Goal: Task Accomplishment & Management: Use online tool/utility

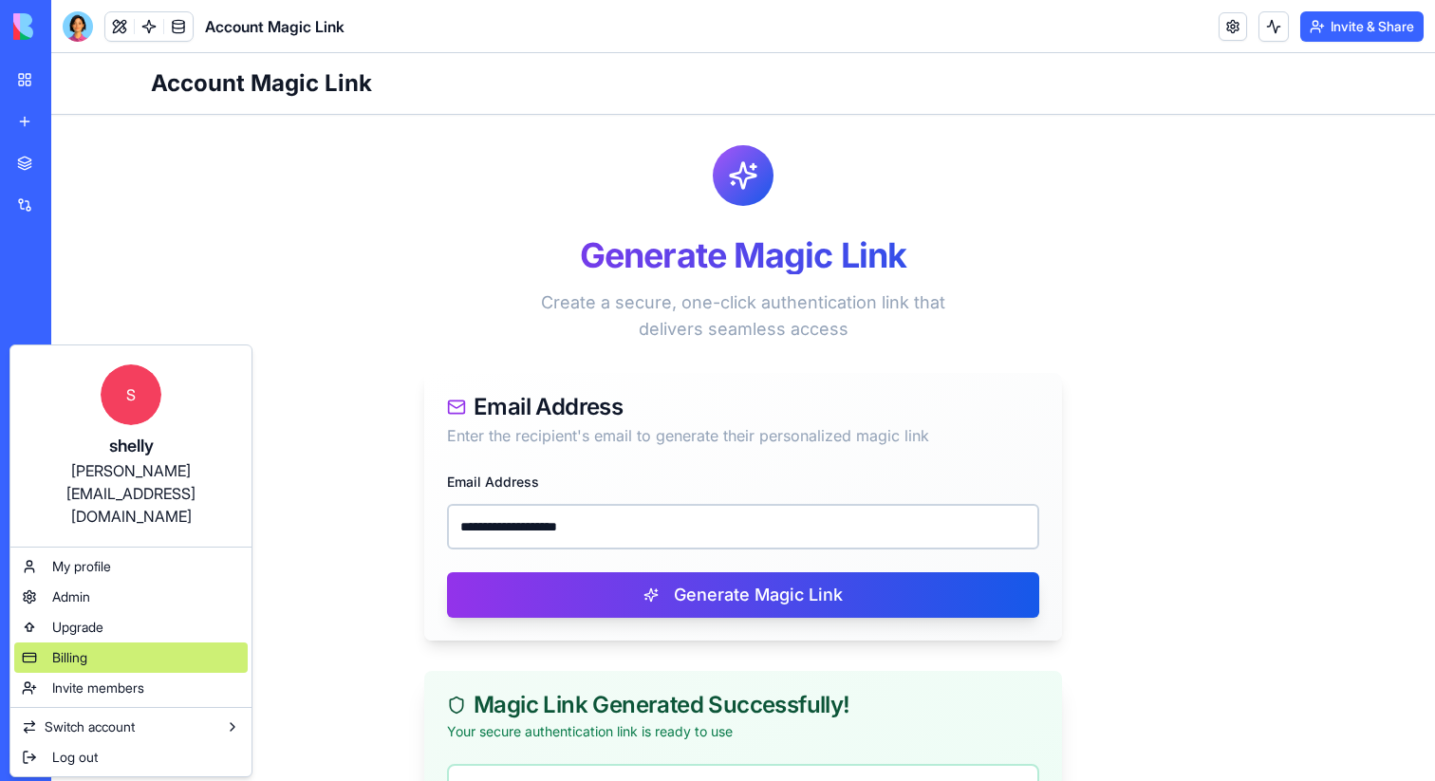
click at [78, 643] on div "Billing" at bounding box center [131, 658] width 234 height 30
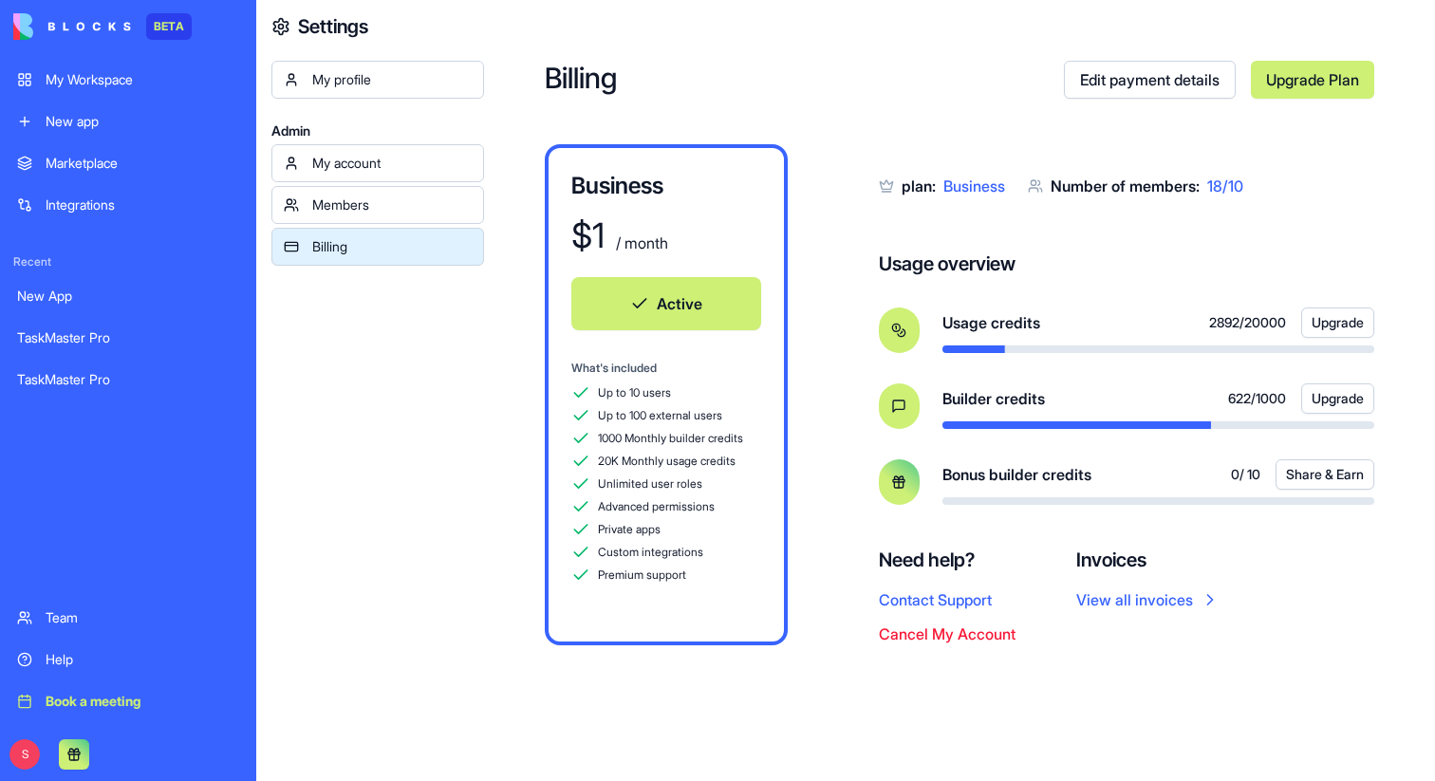
click at [1332, 82] on link "Upgrade Plan" at bounding box center [1312, 80] width 123 height 38
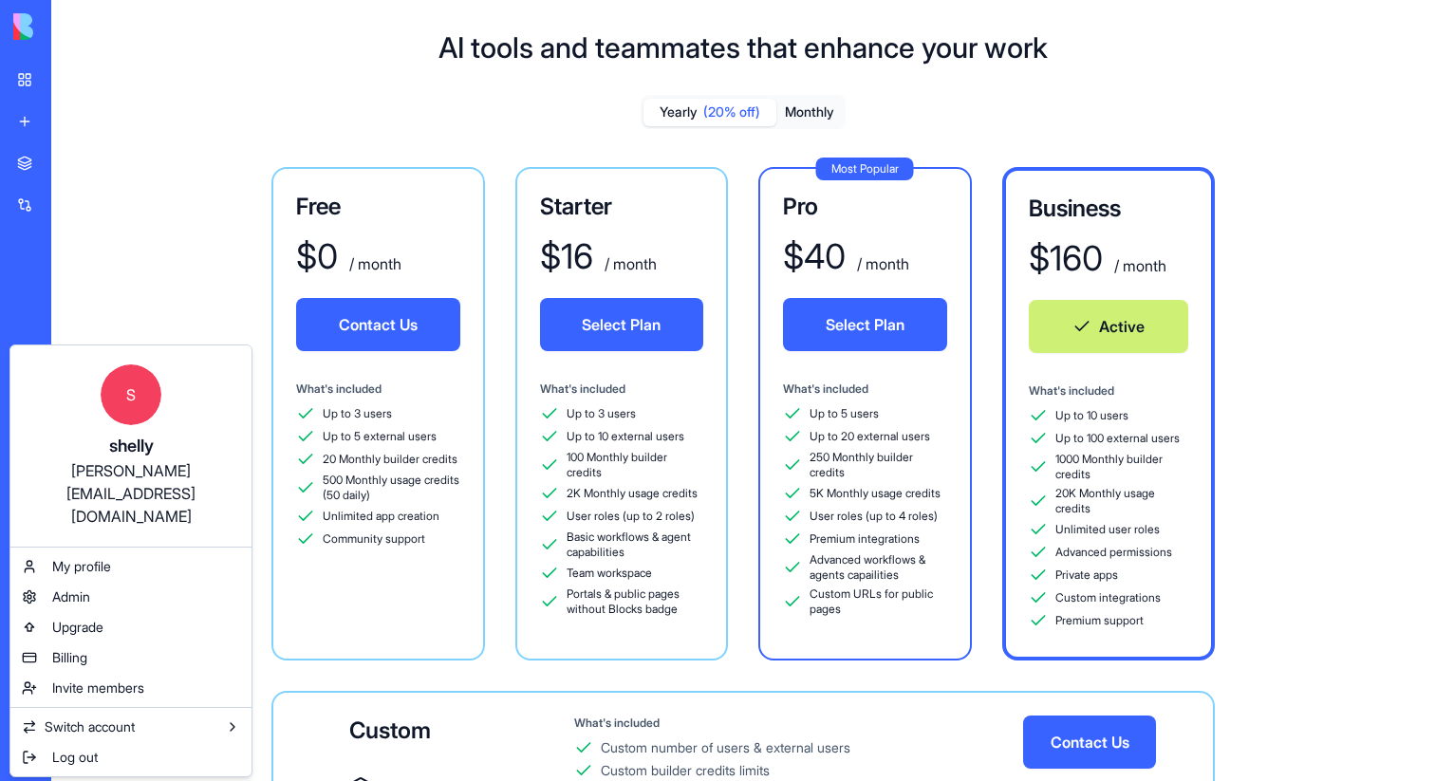
click at [23, 90] on html "BETA My Workspace New app Marketplace Integrations Recent New App TaskMaster Pr…" at bounding box center [717, 390] width 1435 height 781
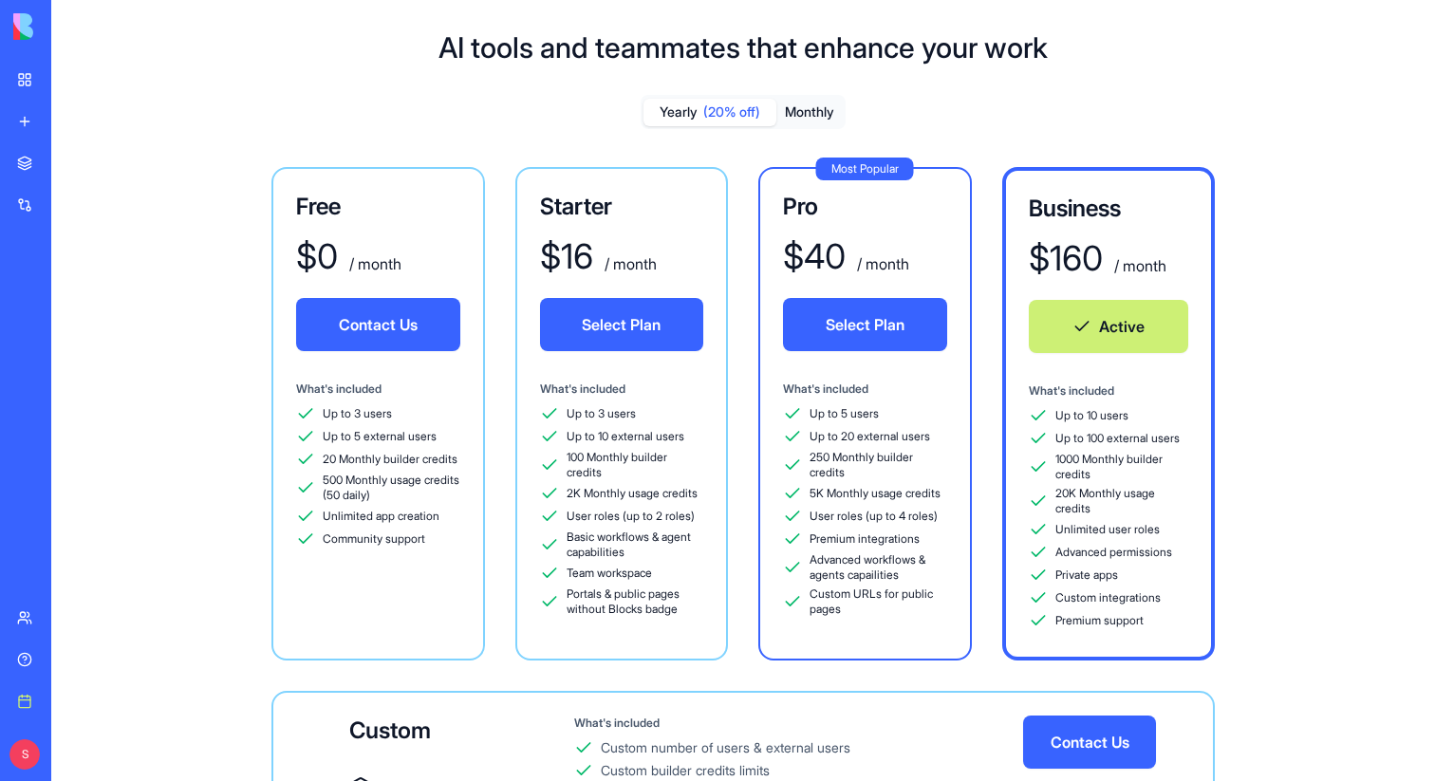
click at [23, 90] on link "My Workspace" at bounding box center [44, 80] width 76 height 38
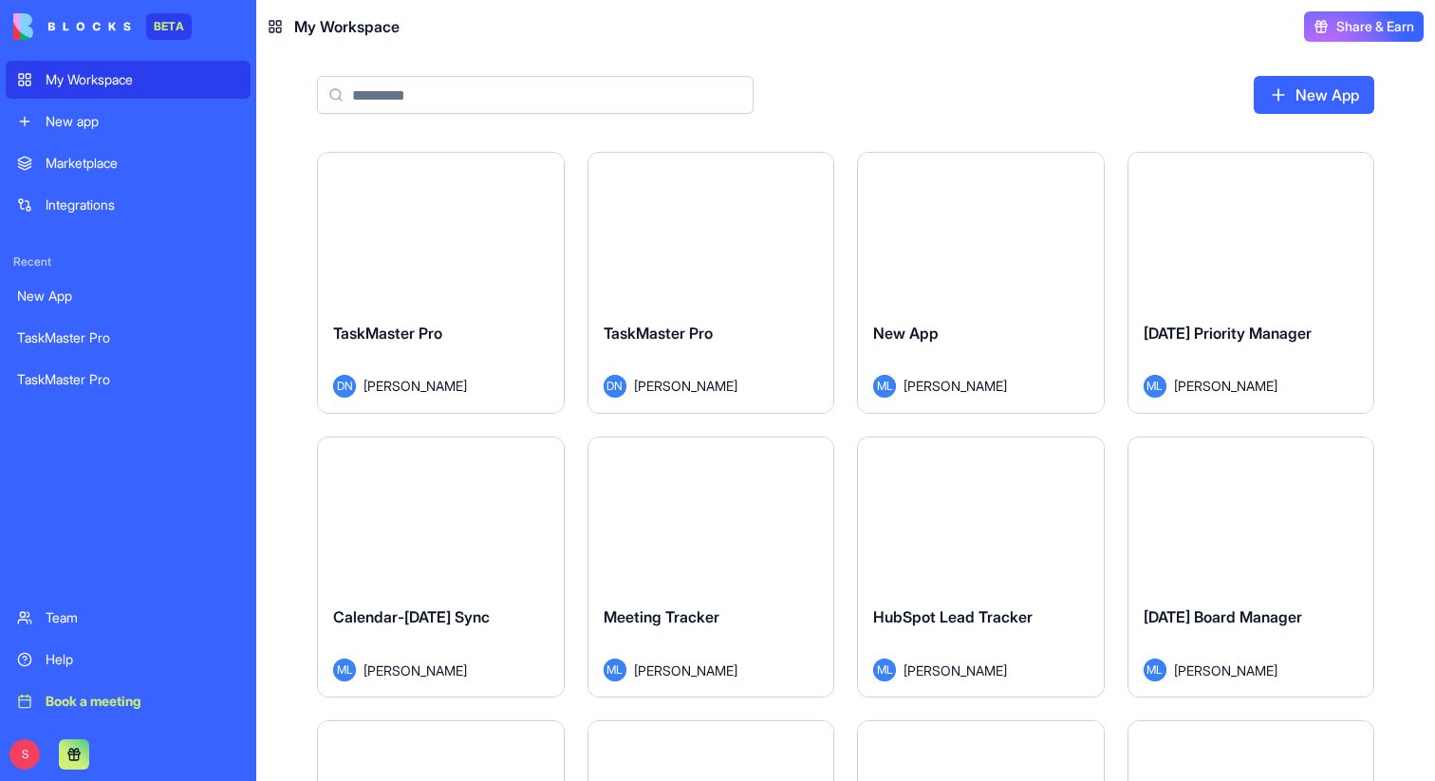
click at [87, 169] on div "Marketplace" at bounding box center [143, 163] width 194 height 19
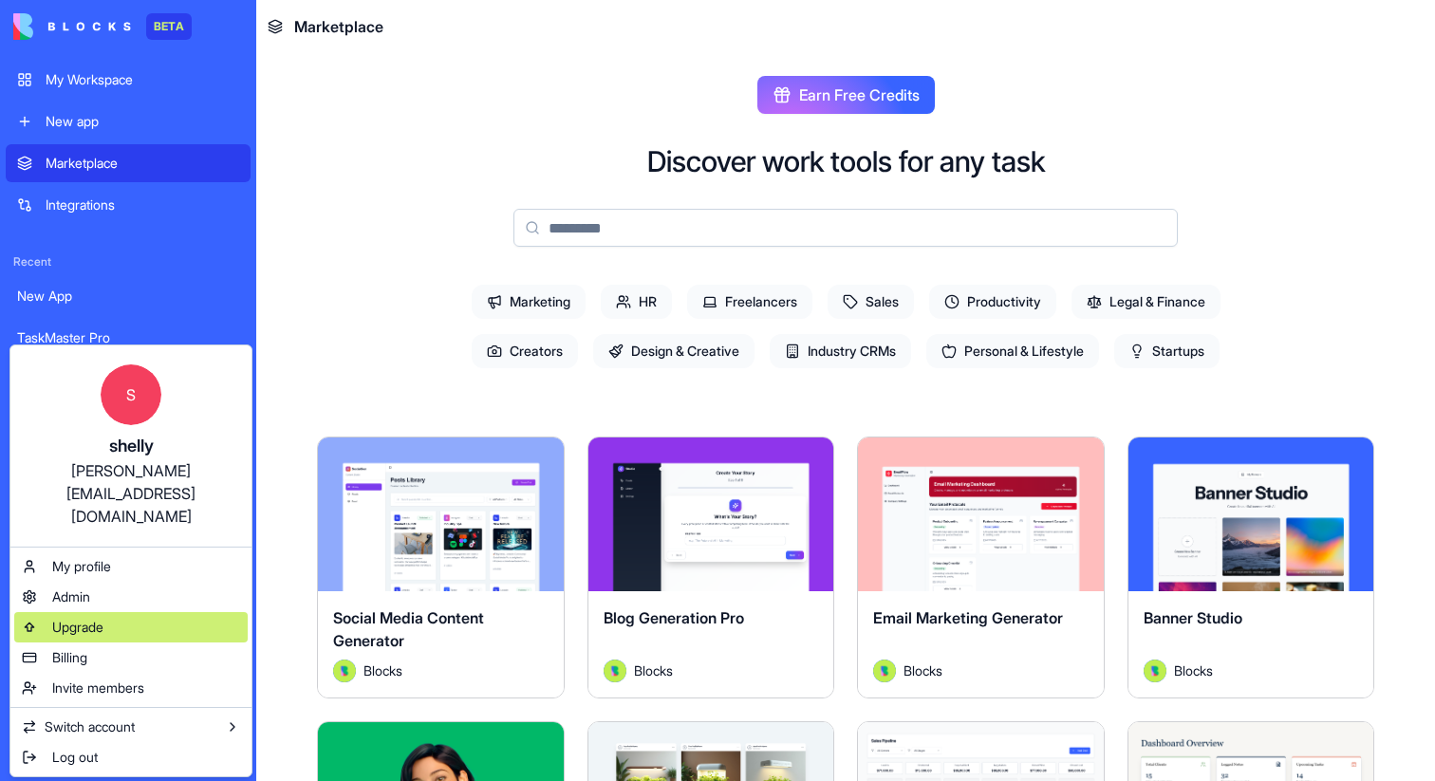
click at [78, 618] on span "Upgrade" at bounding box center [77, 627] width 51 height 19
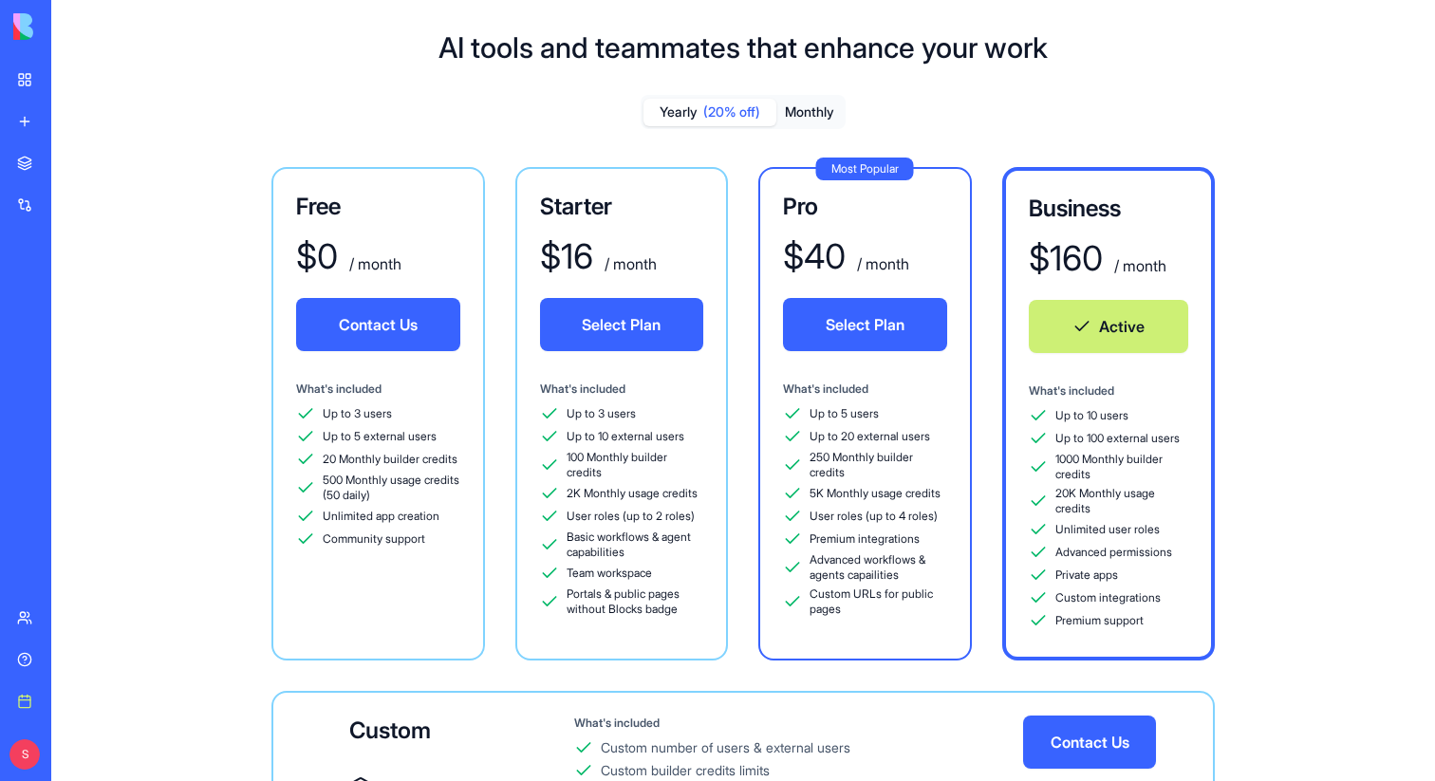
click at [70, 161] on div "Marketplace" at bounding box center [58, 163] width 25 height 19
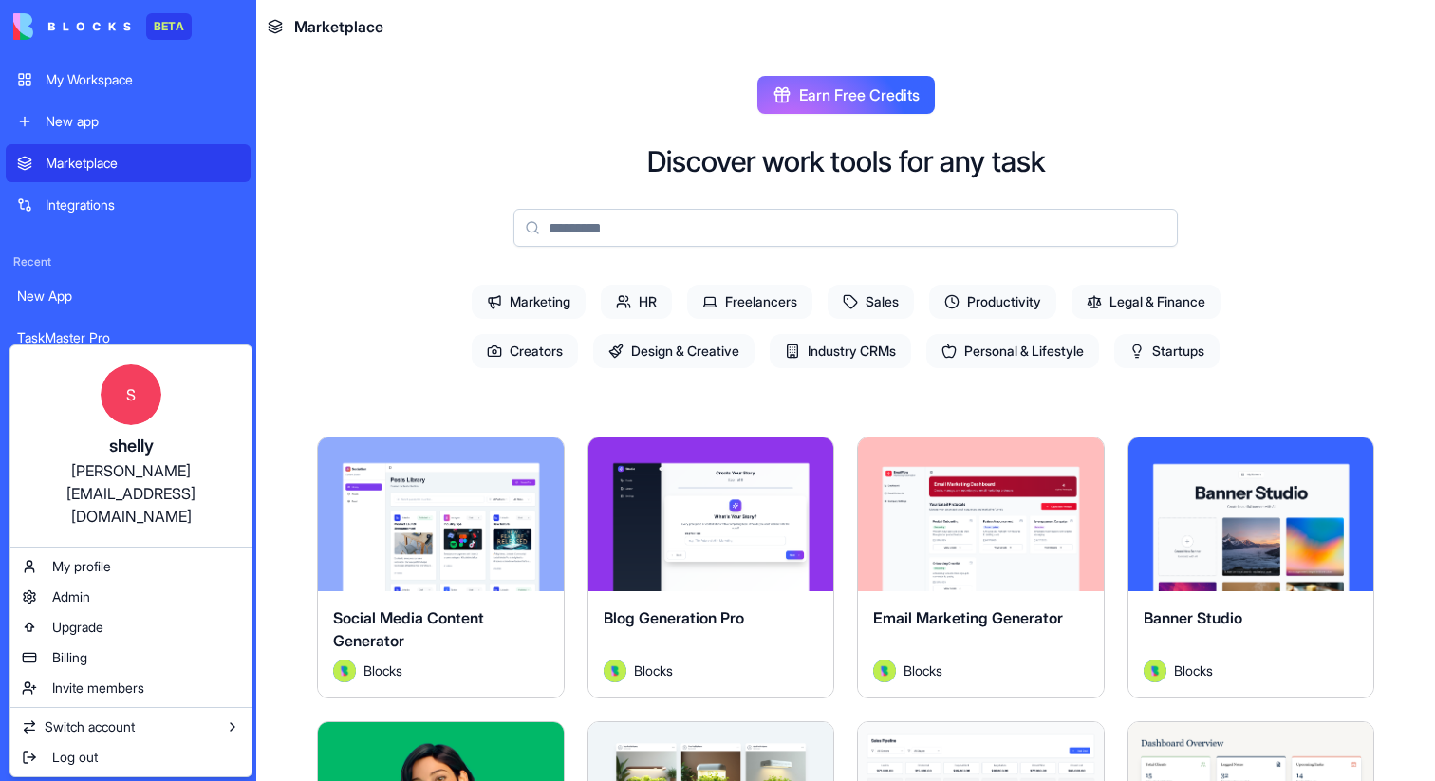
click at [182, 262] on span "Recent" at bounding box center [128, 261] width 245 height 15
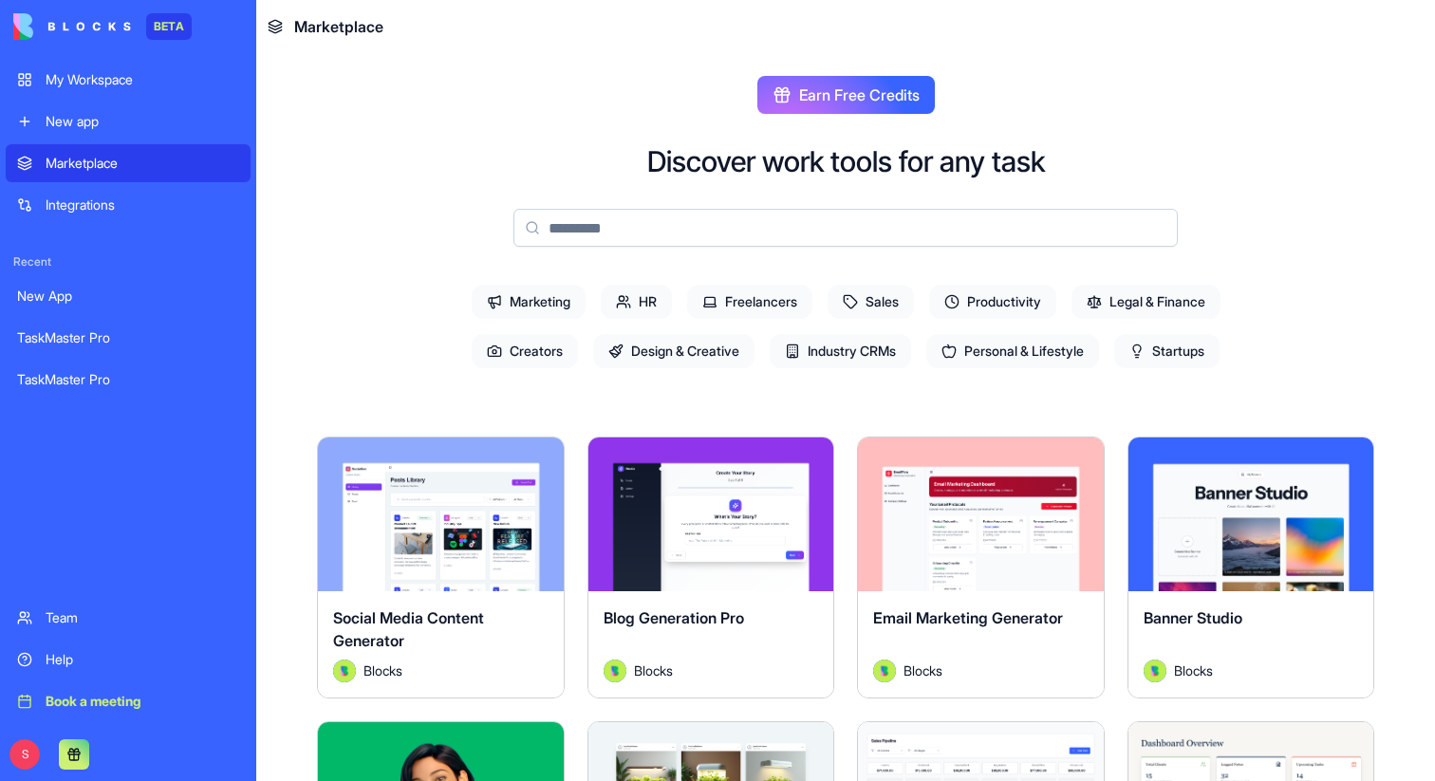
click at [79, 88] on div "My Workspace" at bounding box center [143, 79] width 194 height 19
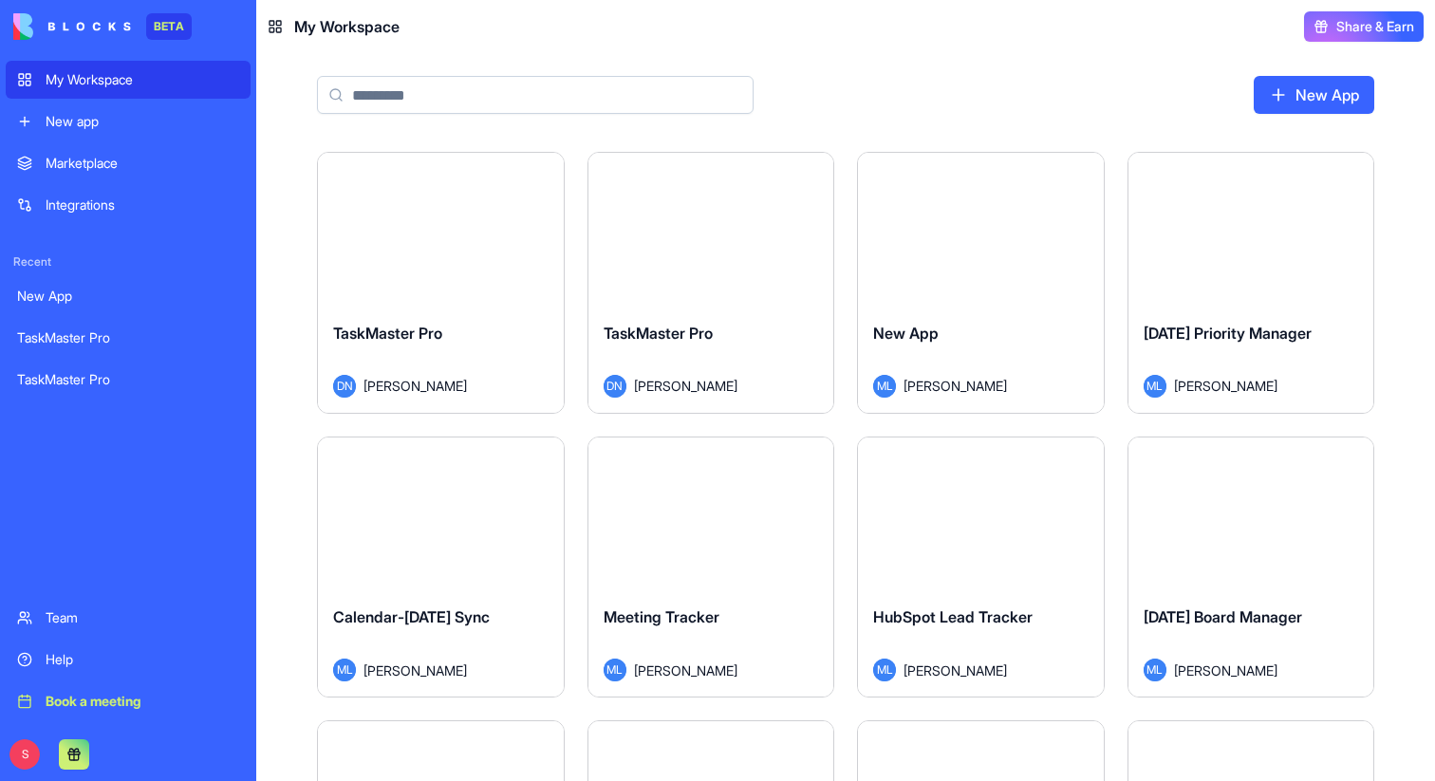
click at [443, 225] on button "Launch" at bounding box center [440, 230] width 142 height 38
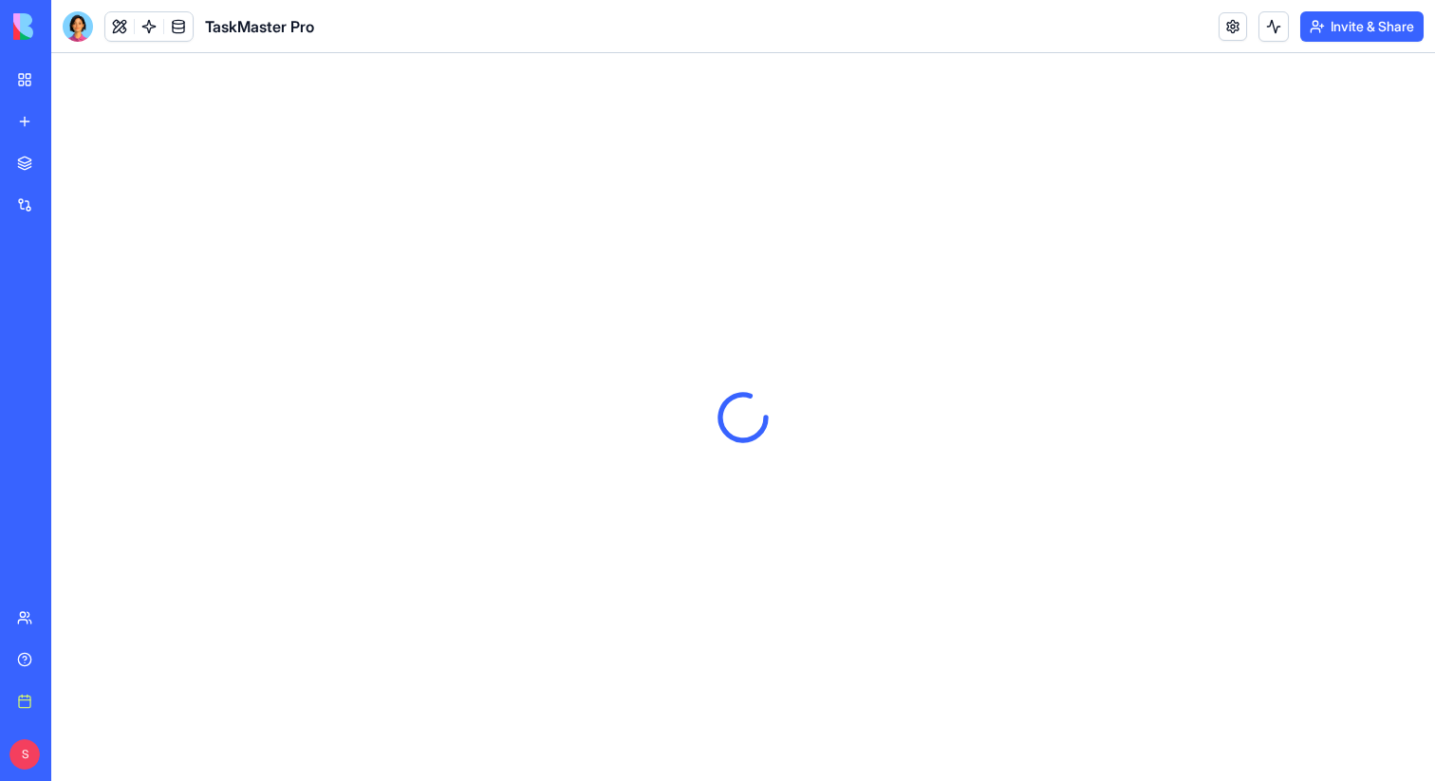
click at [1359, 23] on button "Invite & Share" at bounding box center [1362, 26] width 123 height 30
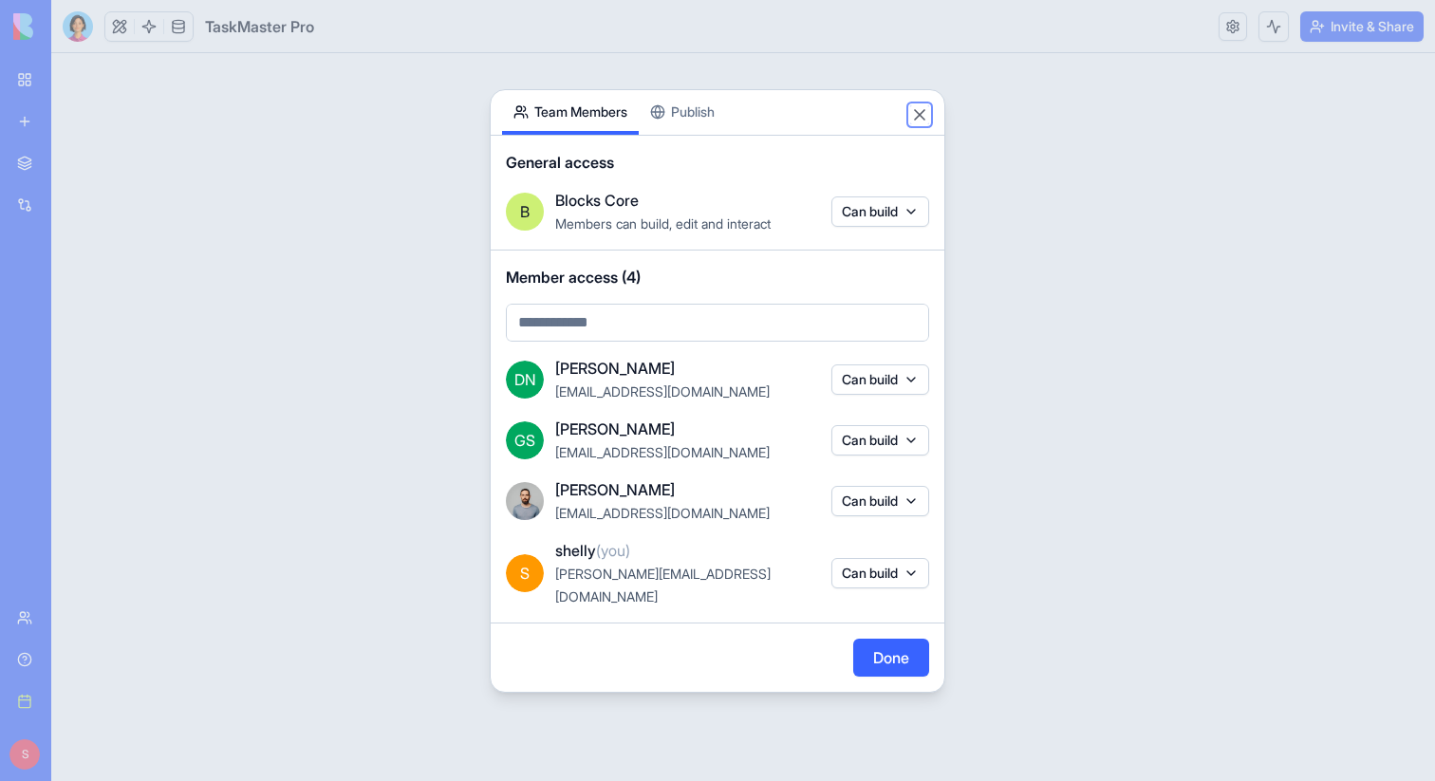
click at [921, 123] on button "Close" at bounding box center [919, 114] width 19 height 19
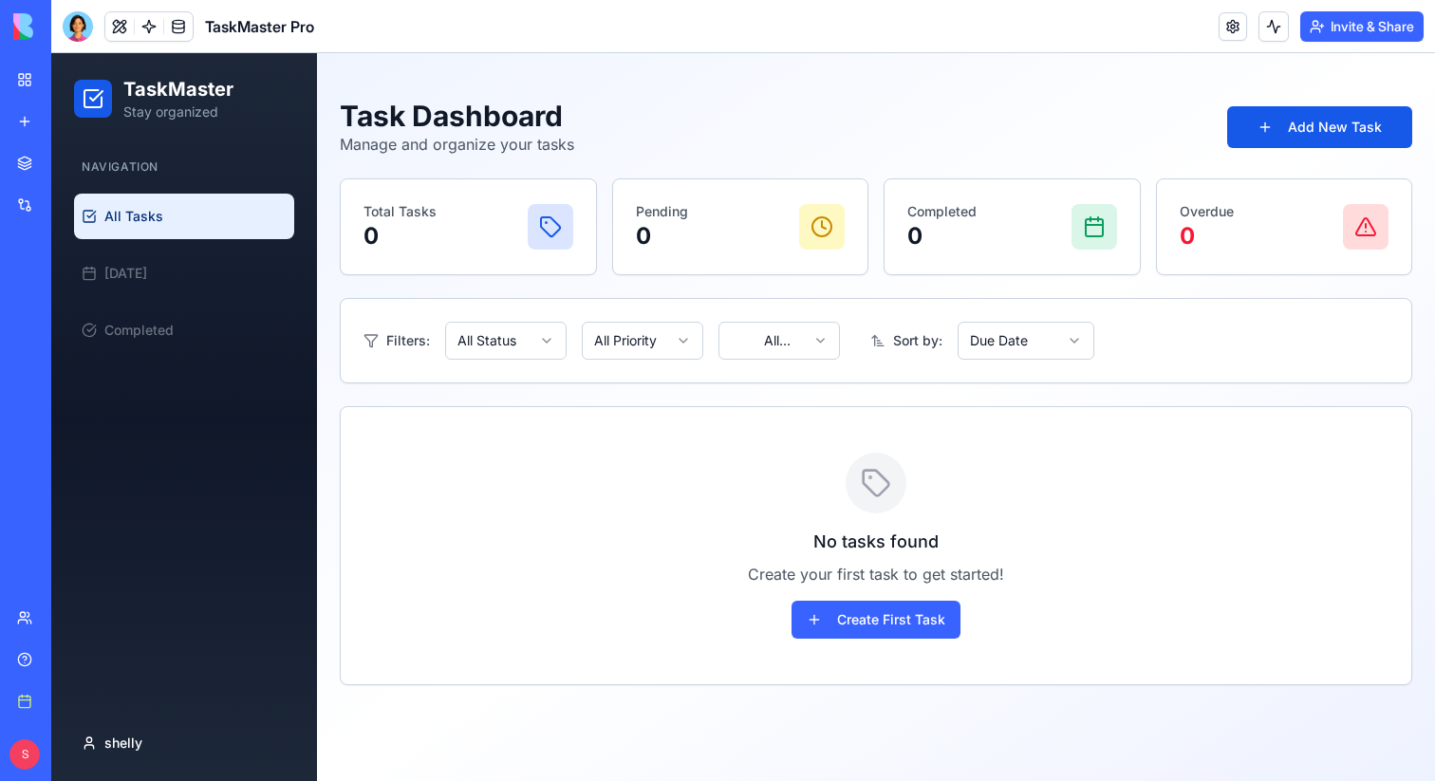
click at [1353, 41] on header "TaskMaster Pro Invite & Share" at bounding box center [743, 26] width 1384 height 53
click at [1353, 20] on button "Invite & Share" at bounding box center [1362, 26] width 123 height 30
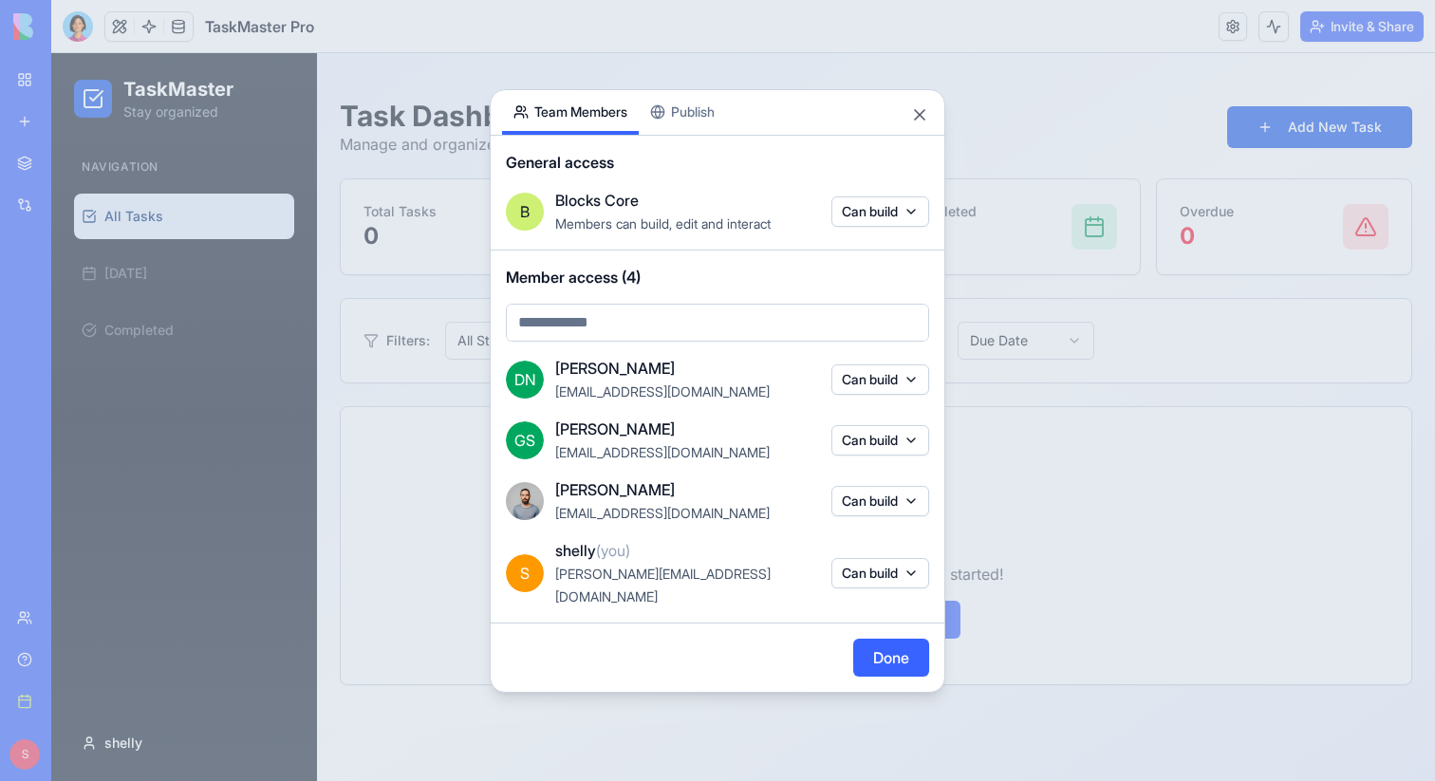
click at [905, 211] on body "BETA My Workspace New app Marketplace Integrations Recent New App TaskMaster Pr…" at bounding box center [717, 390] width 1435 height 781
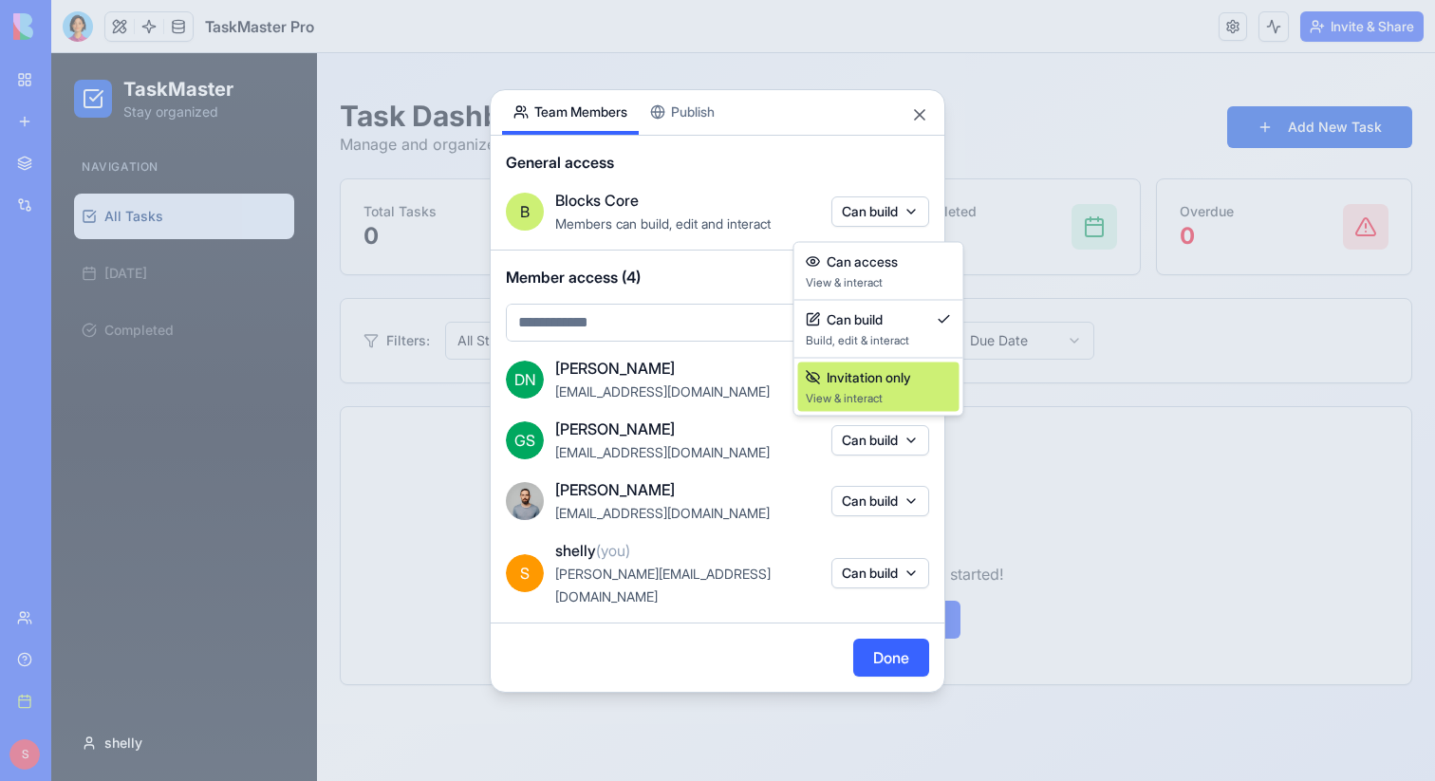
click at [905, 397] on span "View & interact" at bounding box center [879, 398] width 146 height 15
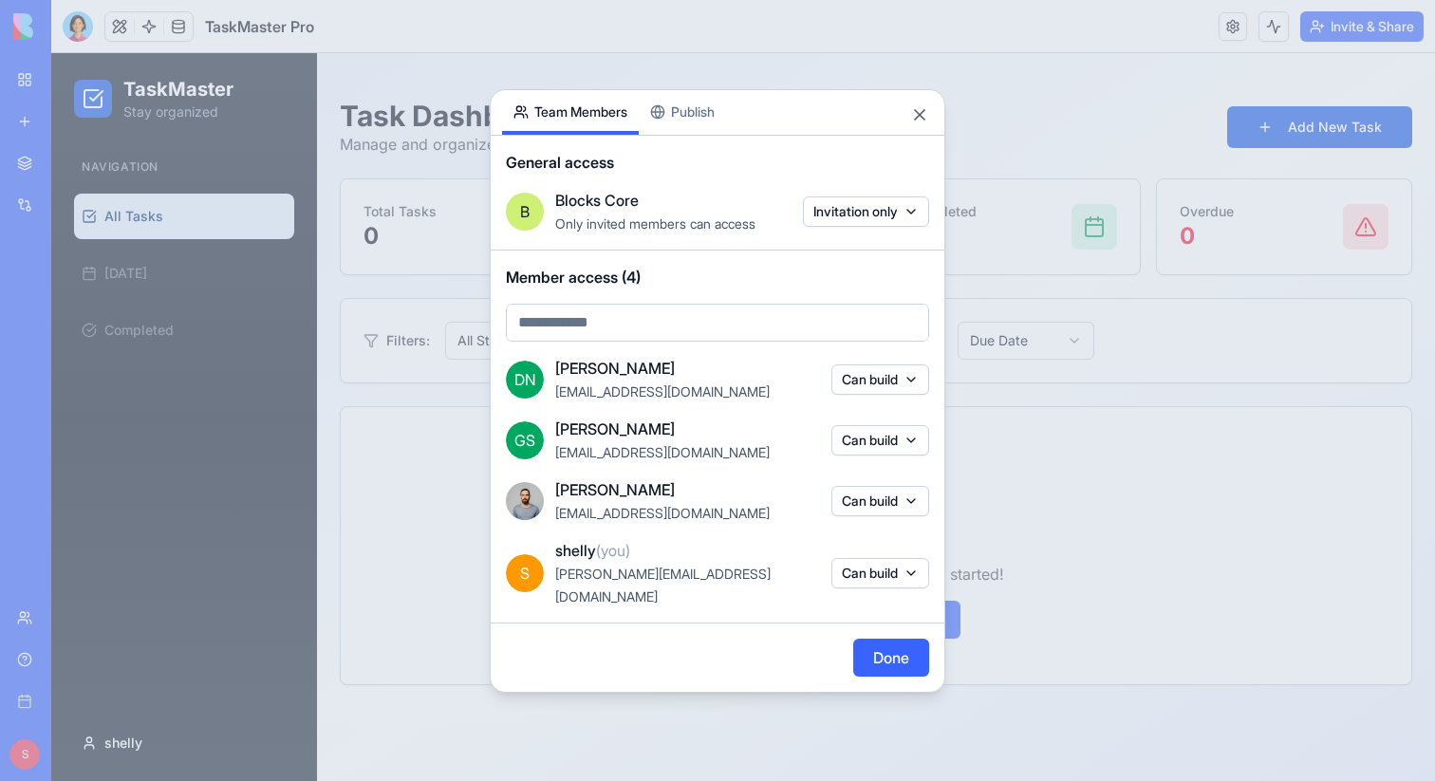
click at [903, 224] on body "BETA My Workspace New app Marketplace Integrations Recent New App TaskMaster Pr…" at bounding box center [717, 390] width 1435 height 781
click at [333, 388] on div at bounding box center [717, 390] width 1435 height 781
click at [905, 232] on body "BETA My Workspace New app Marketplace Integrations Recent New App TaskMaster Pr…" at bounding box center [717, 390] width 1435 height 781
click at [115, 503] on div at bounding box center [717, 390] width 1435 height 781
click at [856, 226] on body "BETA My Workspace New app Marketplace Integrations Recent New App TaskMaster Pr…" at bounding box center [717, 390] width 1435 height 781
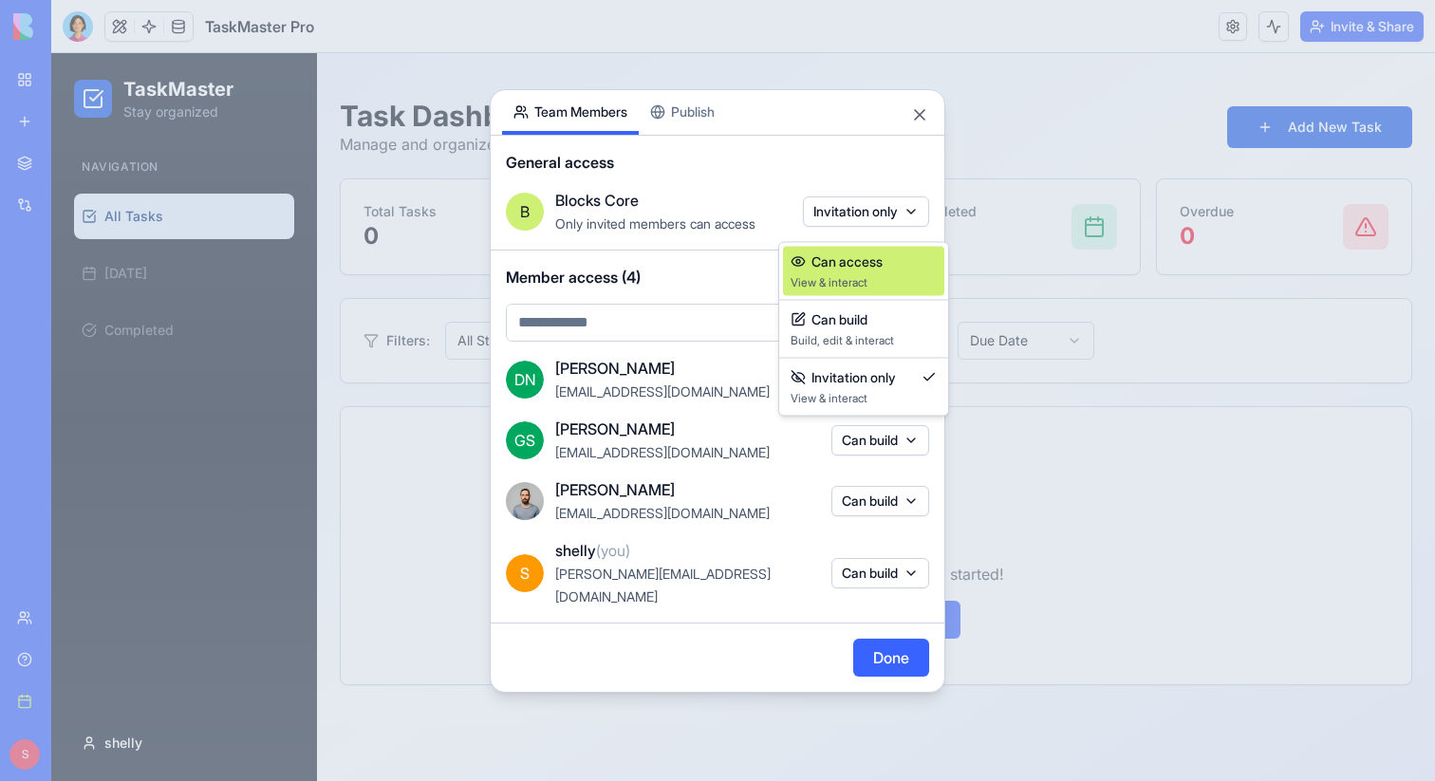
click at [848, 283] on span "View & interact" at bounding box center [864, 282] width 146 height 15
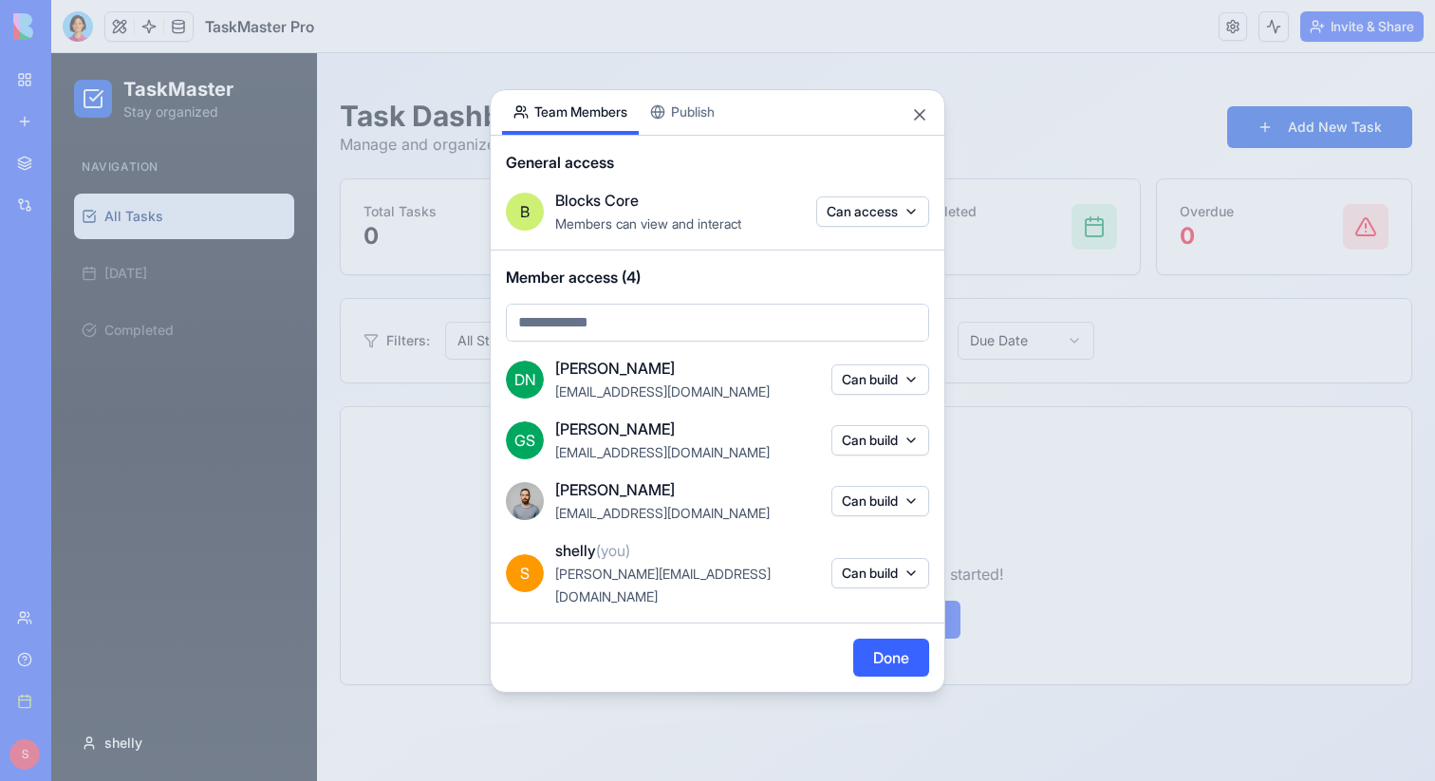
click at [875, 217] on body "BETA My Workspace New app Marketplace Integrations Recent New App TaskMaster Pr…" at bounding box center [717, 390] width 1435 height 781
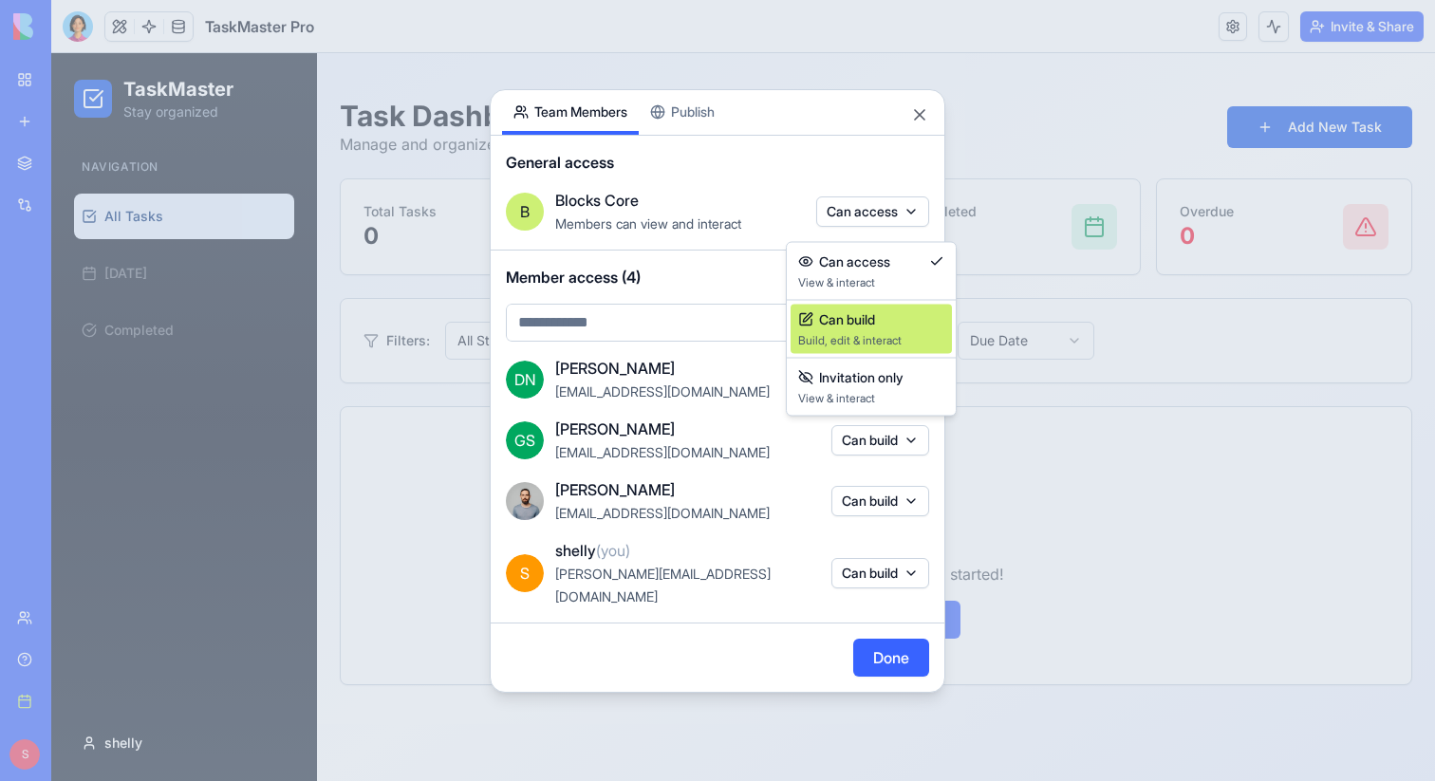
click at [874, 318] on span "Can build" at bounding box center [847, 319] width 56 height 19
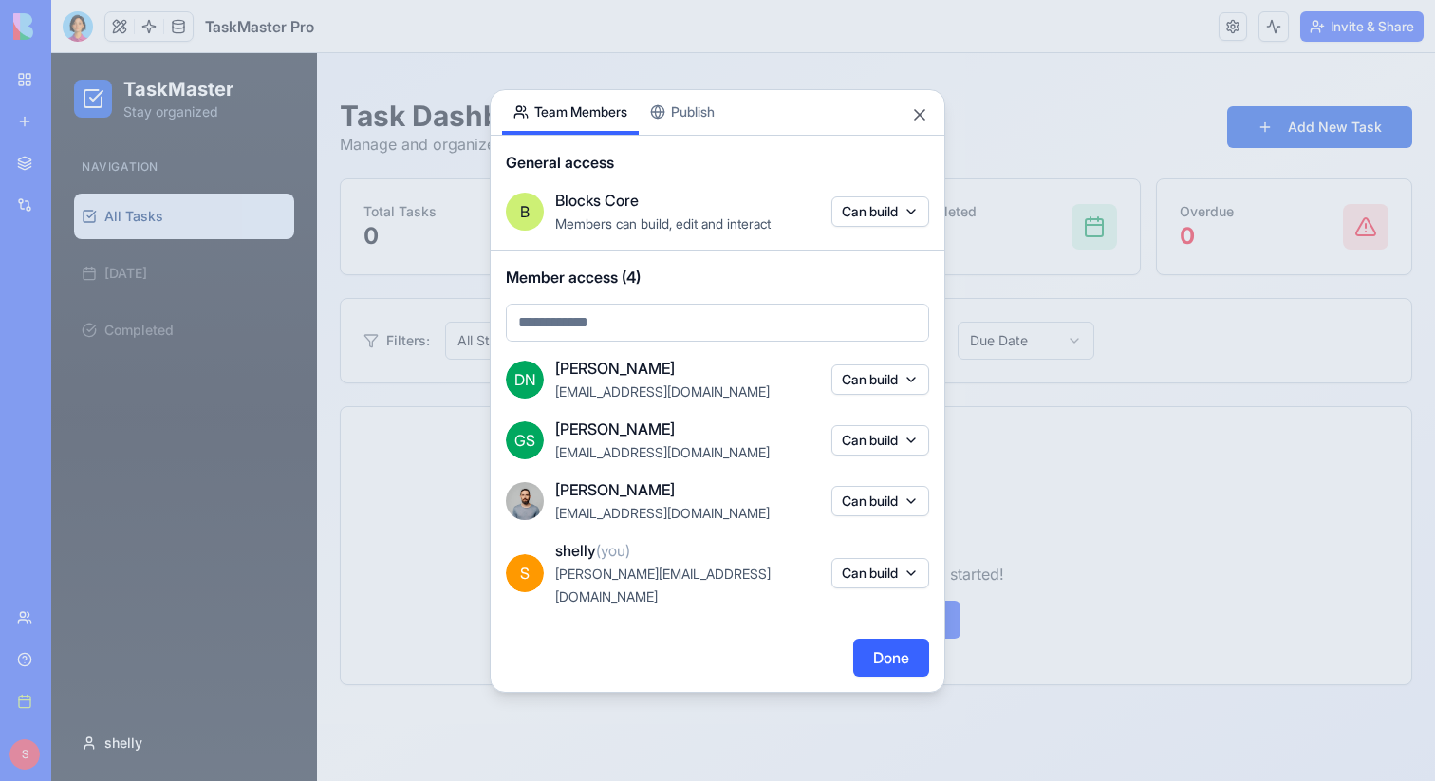
click at [323, 360] on div at bounding box center [717, 390] width 1435 height 781
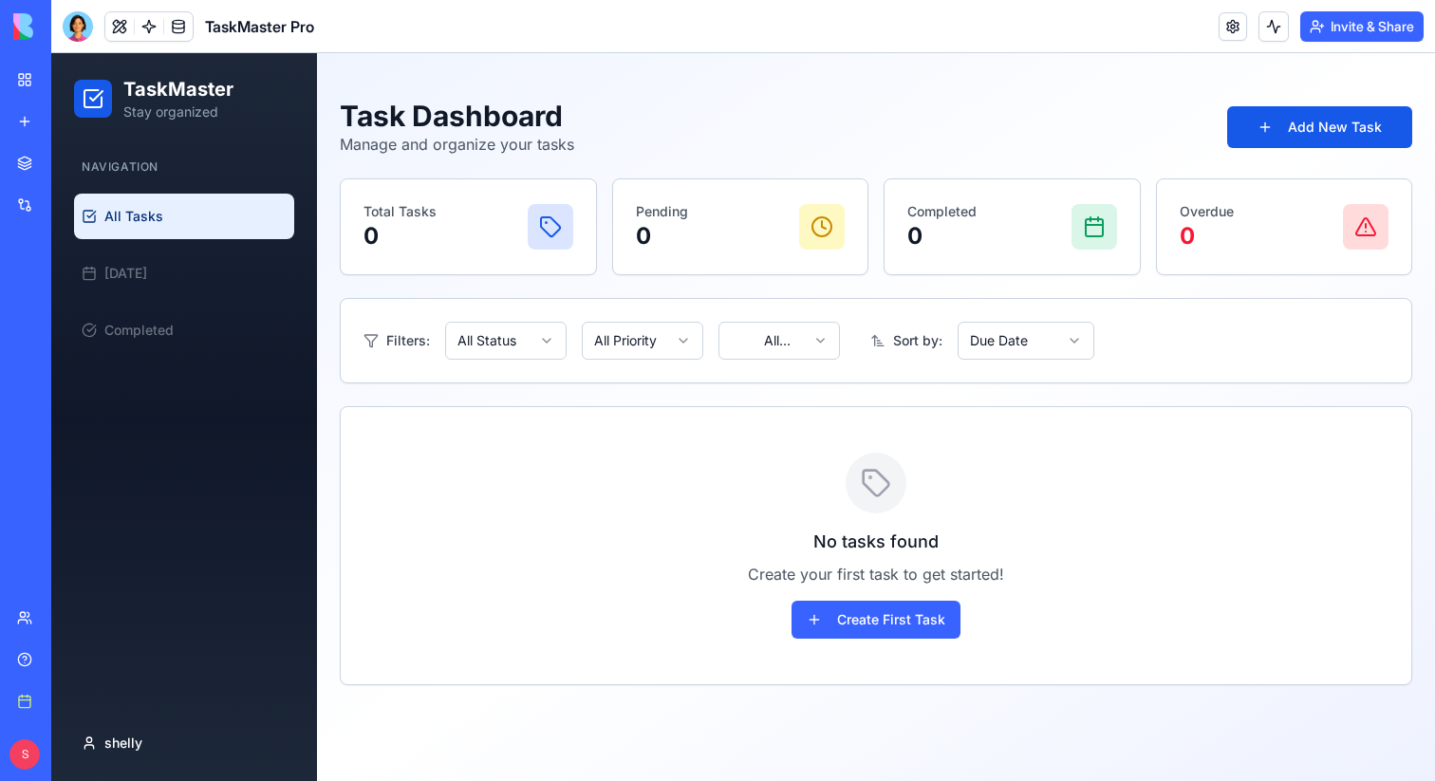
click at [82, 90] on link "My Workspace" at bounding box center [44, 80] width 76 height 38
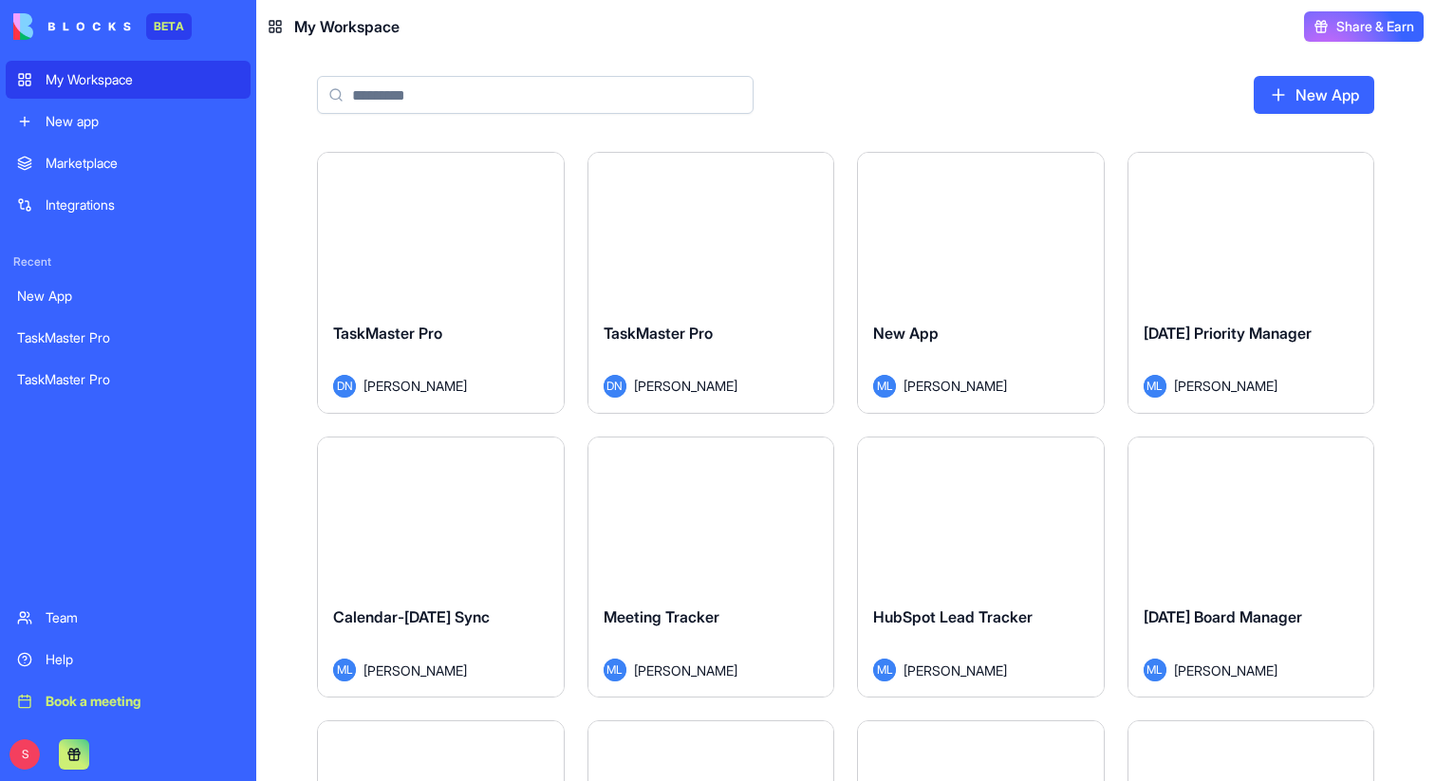
click at [495, 88] on input at bounding box center [535, 95] width 437 height 38
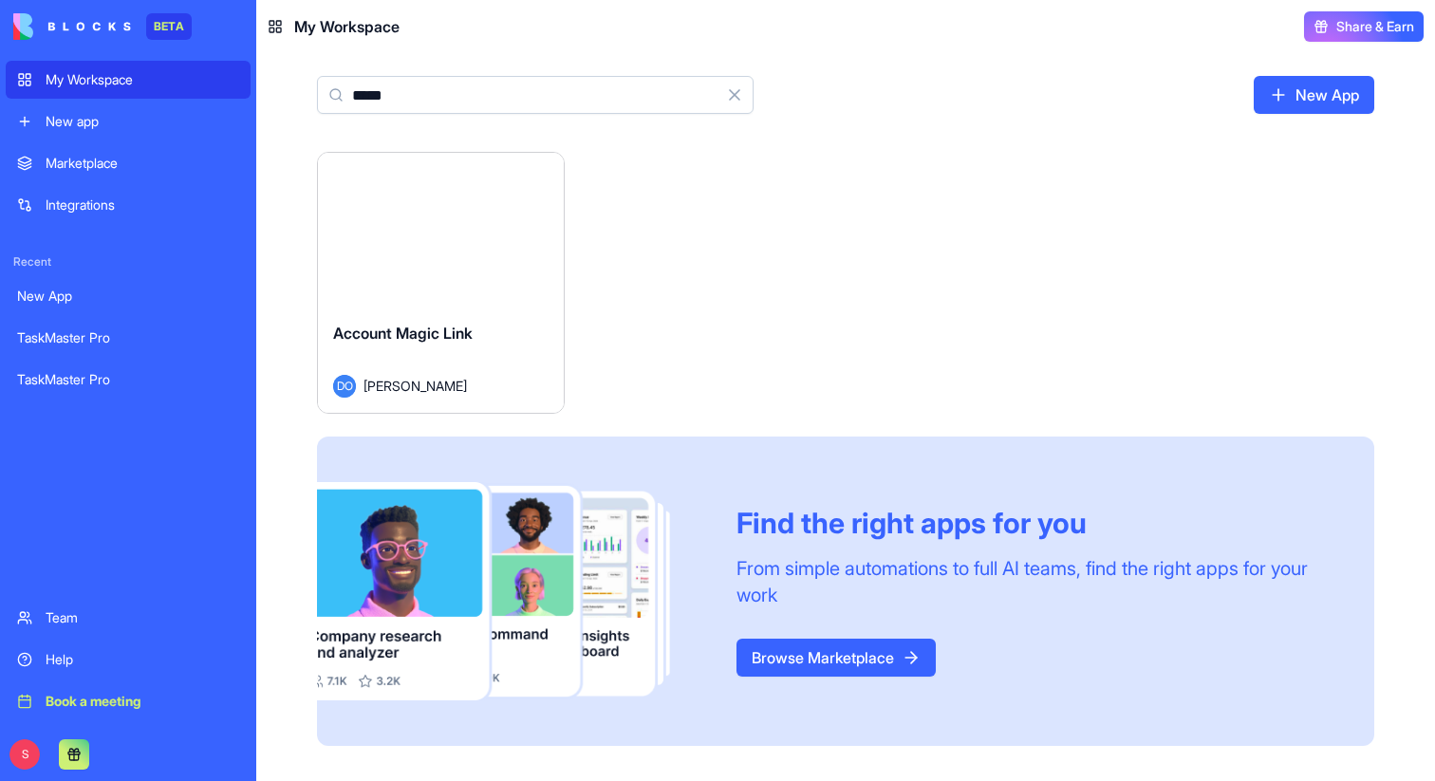
type input "*****"
click at [407, 276] on div "Launch" at bounding box center [441, 230] width 246 height 154
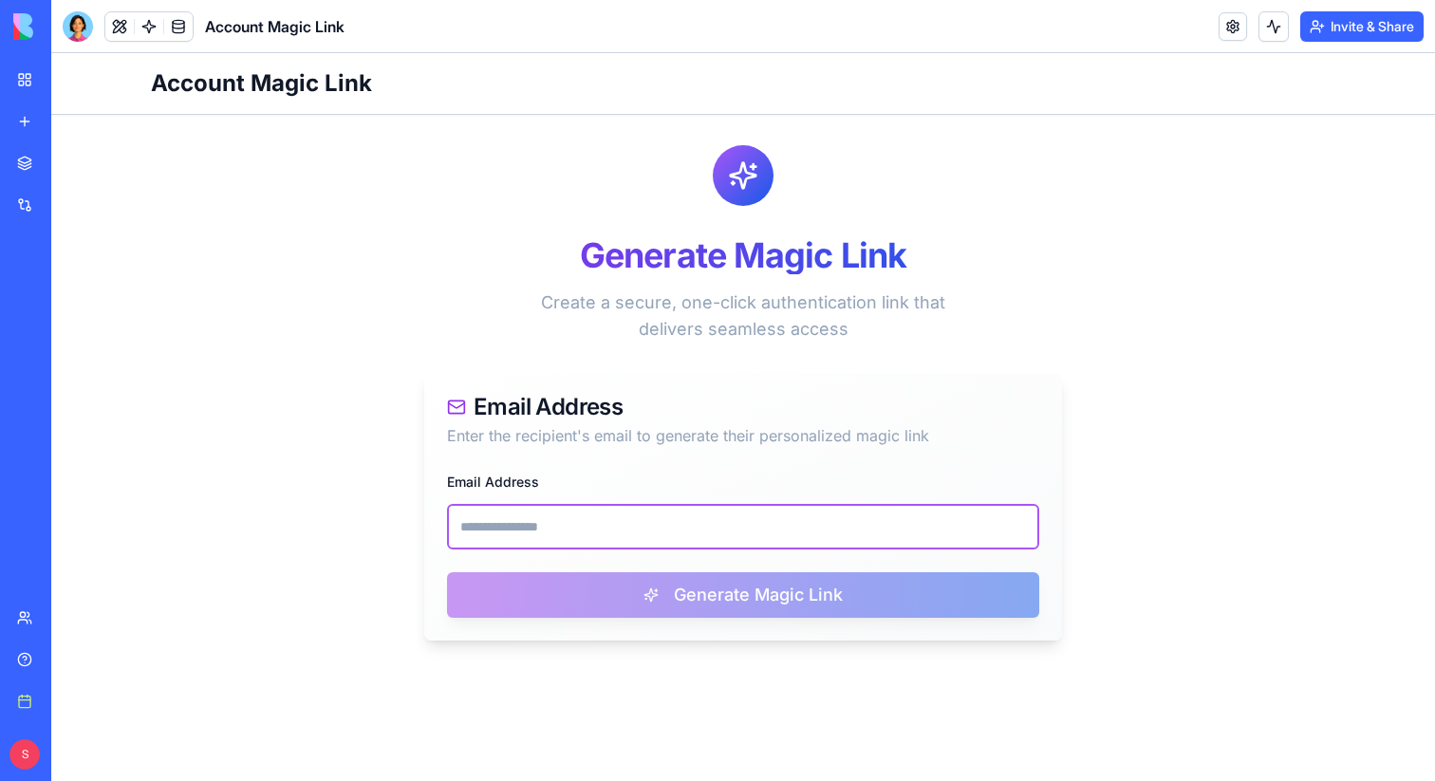
click at [909, 530] on input "Email Address" at bounding box center [743, 527] width 592 height 46
paste input "**********"
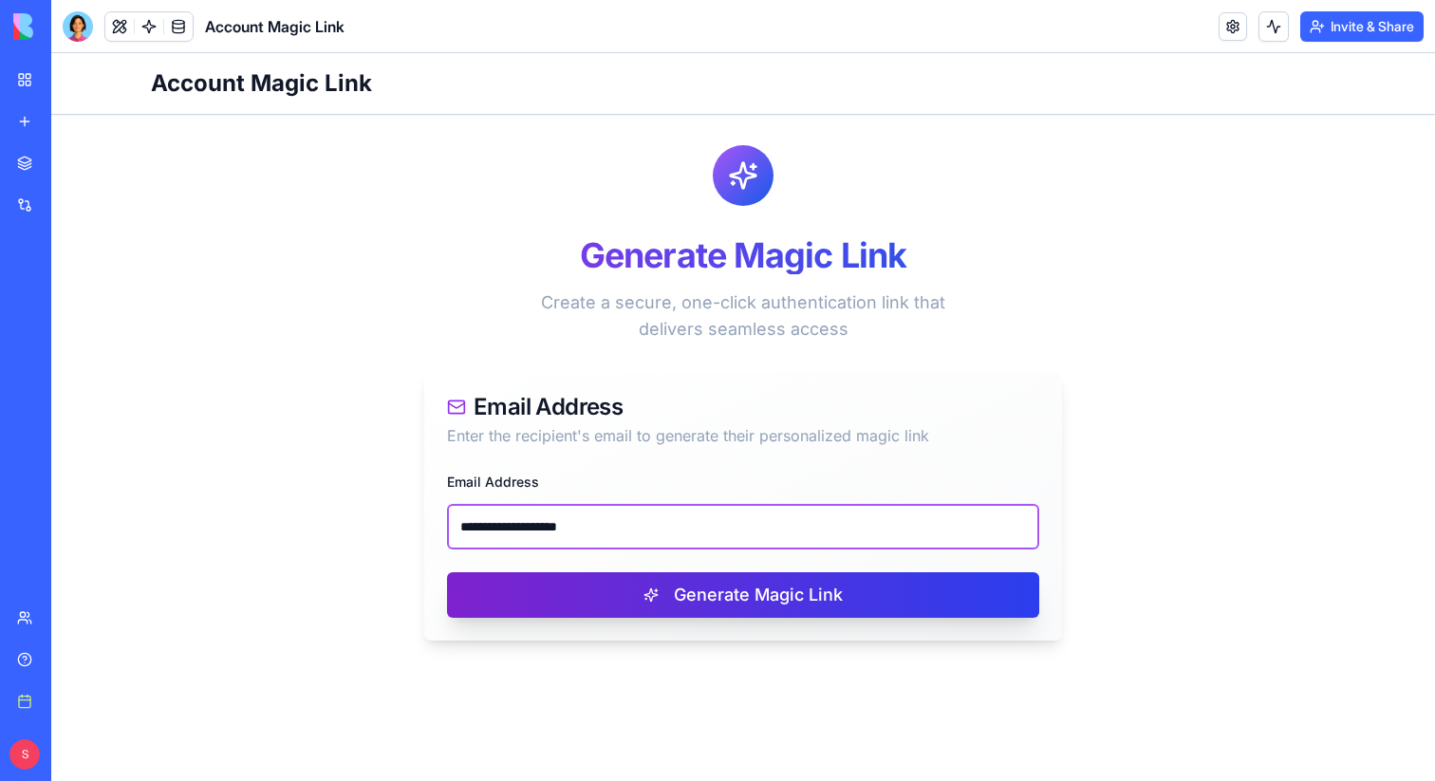
type input "**********"
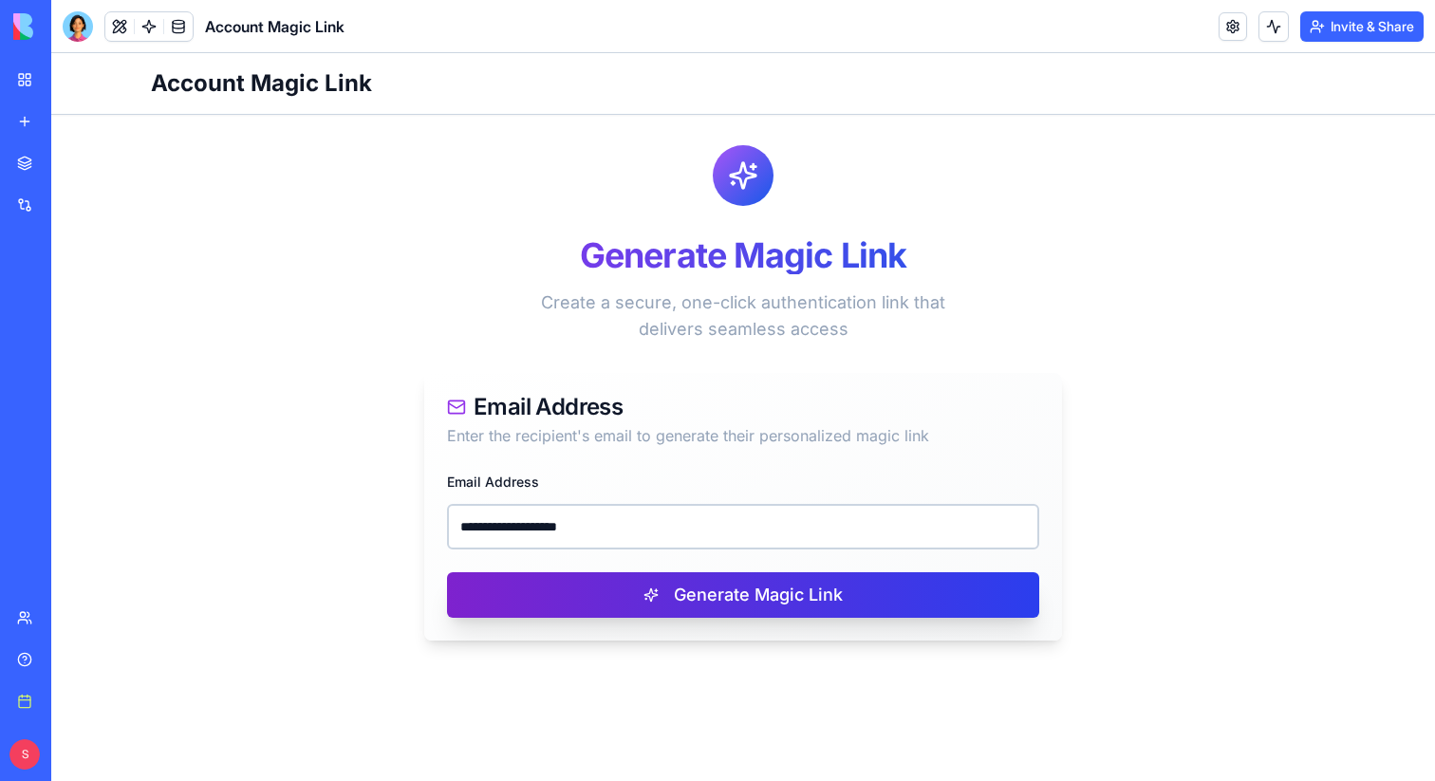
click at [899, 585] on button "Generate Magic Link" at bounding box center [743, 595] width 592 height 46
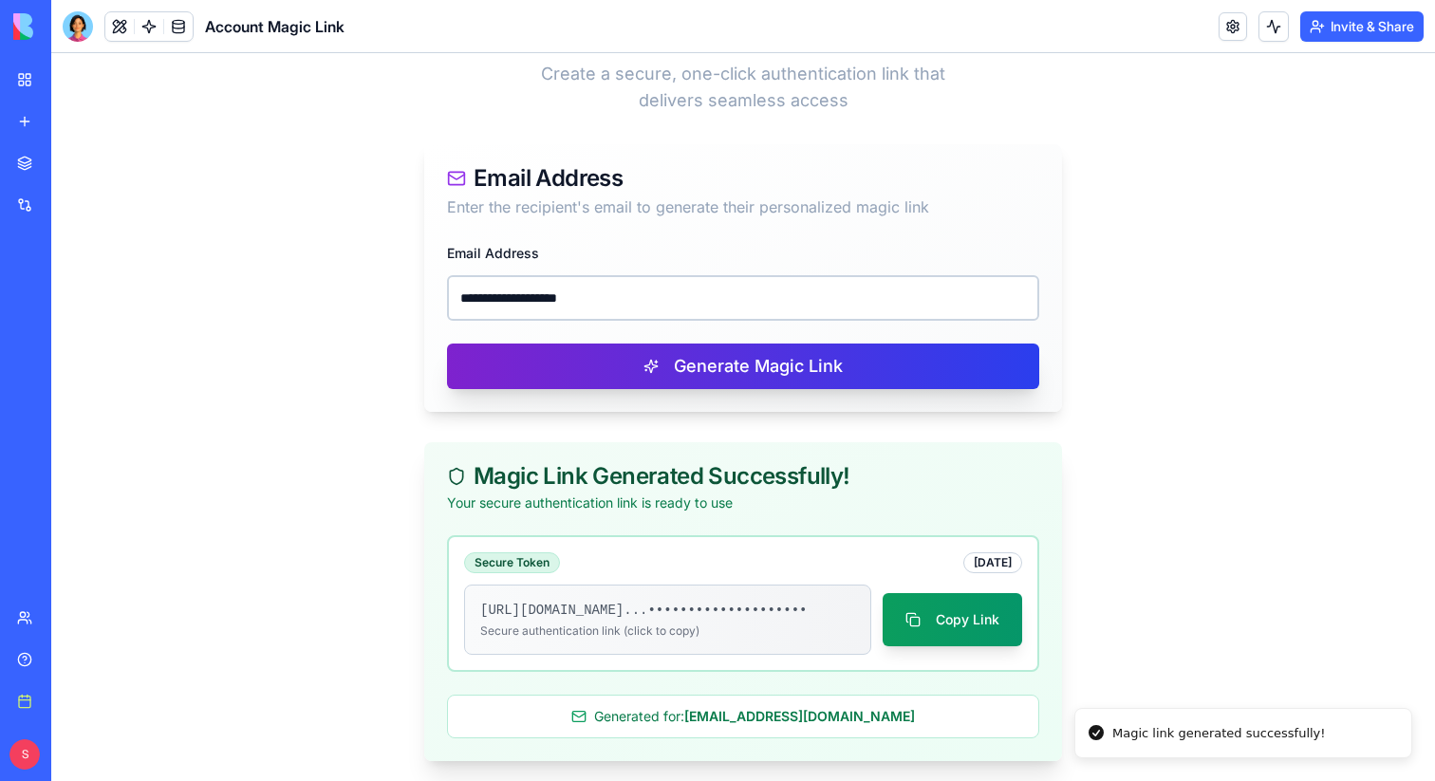
scroll to position [258, 0]
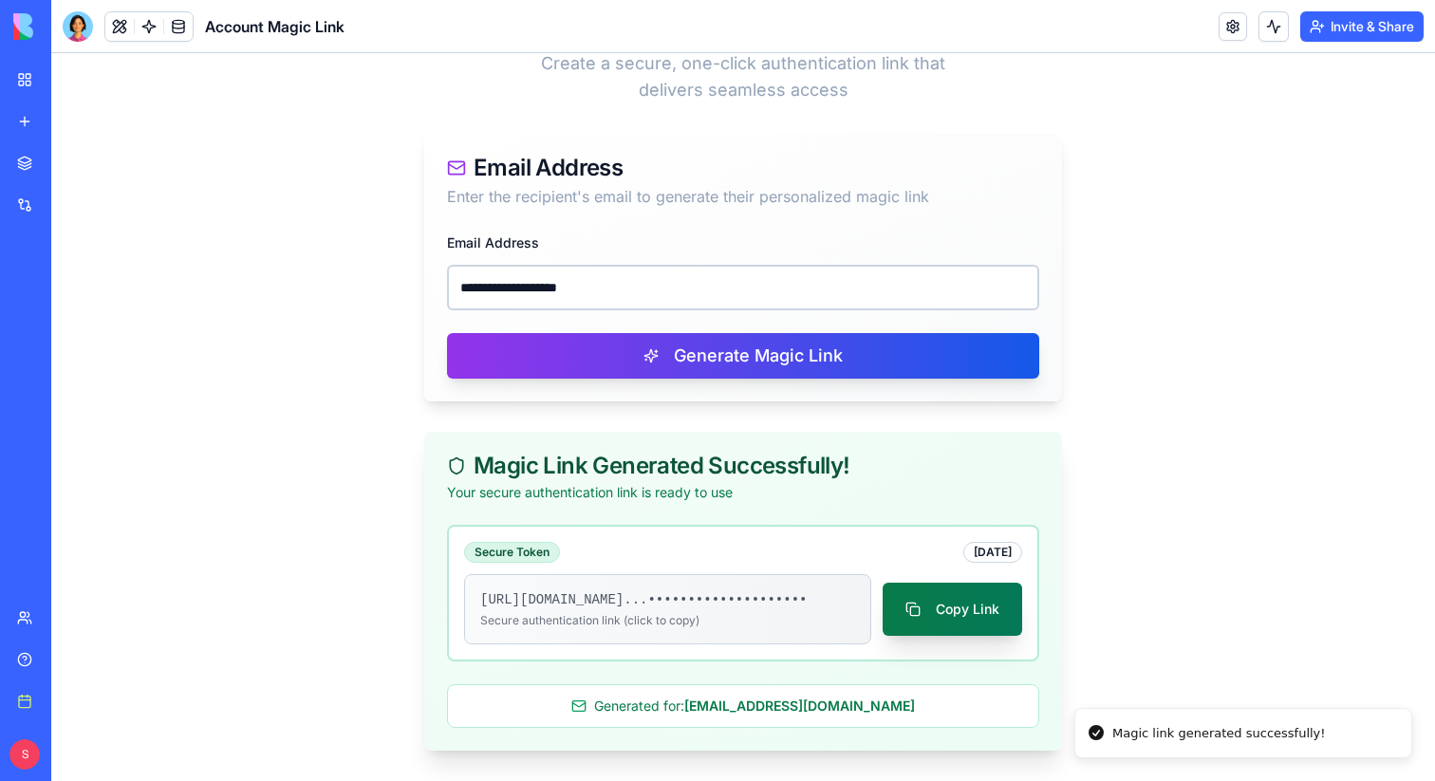
click at [984, 588] on button "Copy Link" at bounding box center [953, 609] width 140 height 53
